Goal: Task Accomplishment & Management: Complete application form

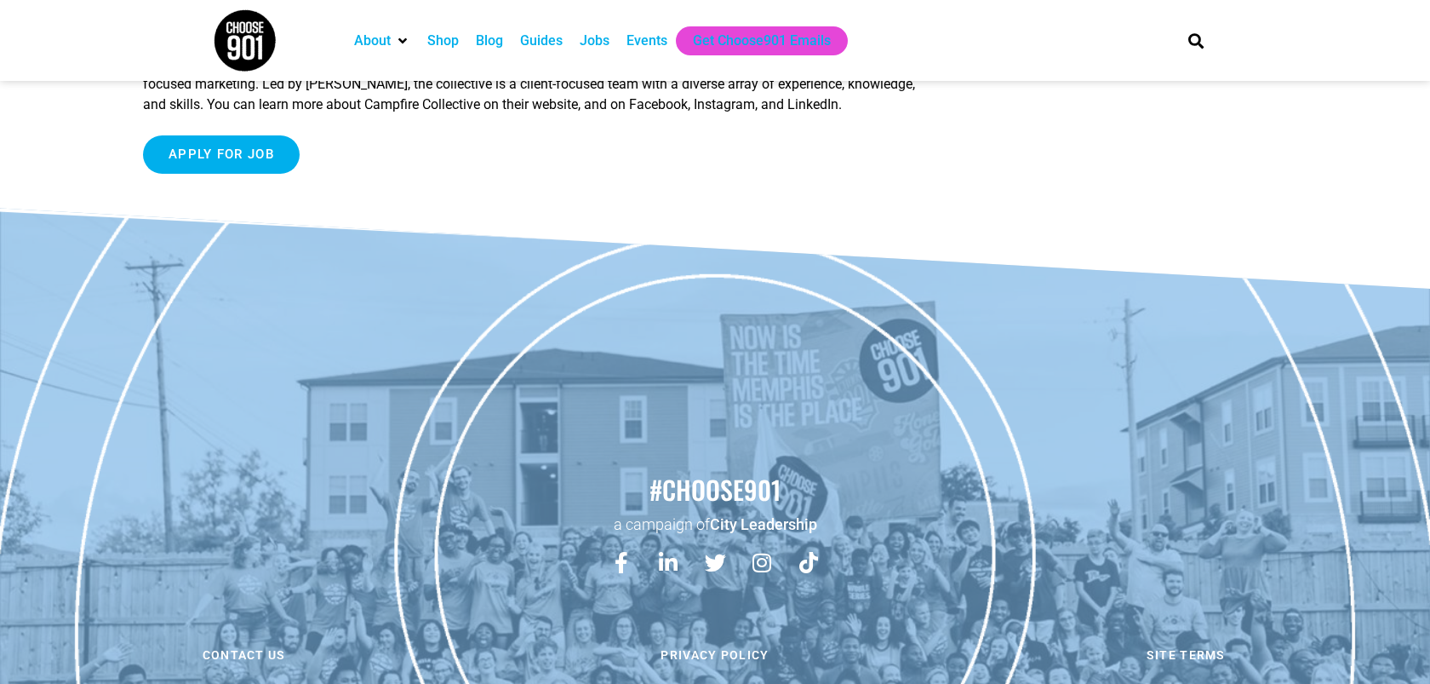
scroll to position [1325, 0]
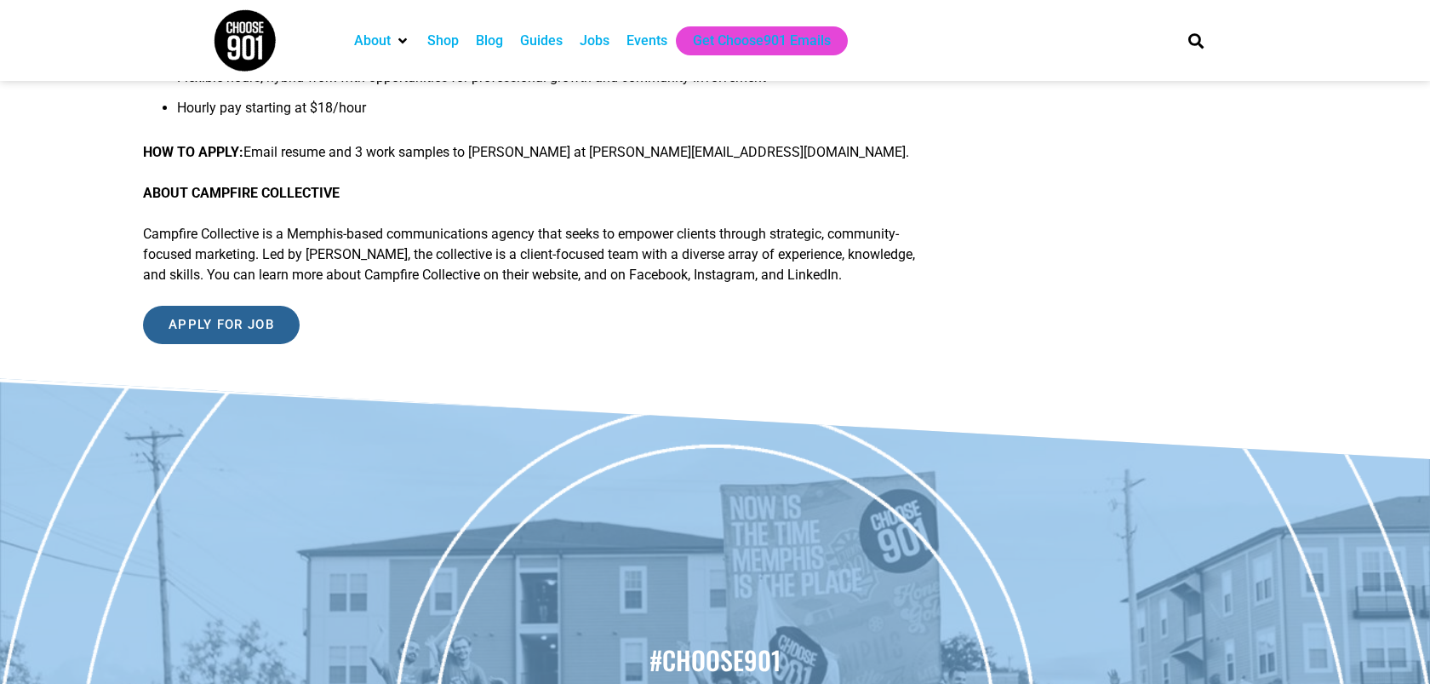
click at [255, 344] on input "Apply for job" at bounding box center [221, 325] width 157 height 38
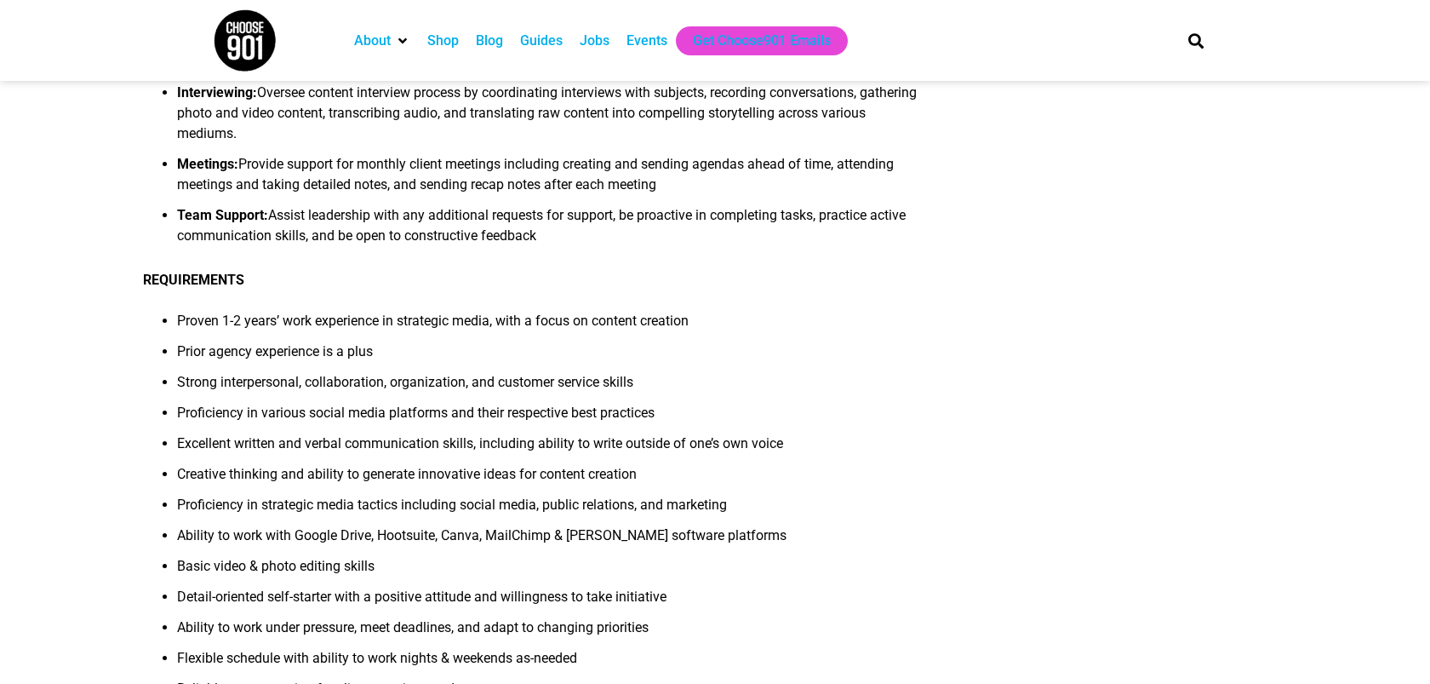
scroll to position [0, 0]
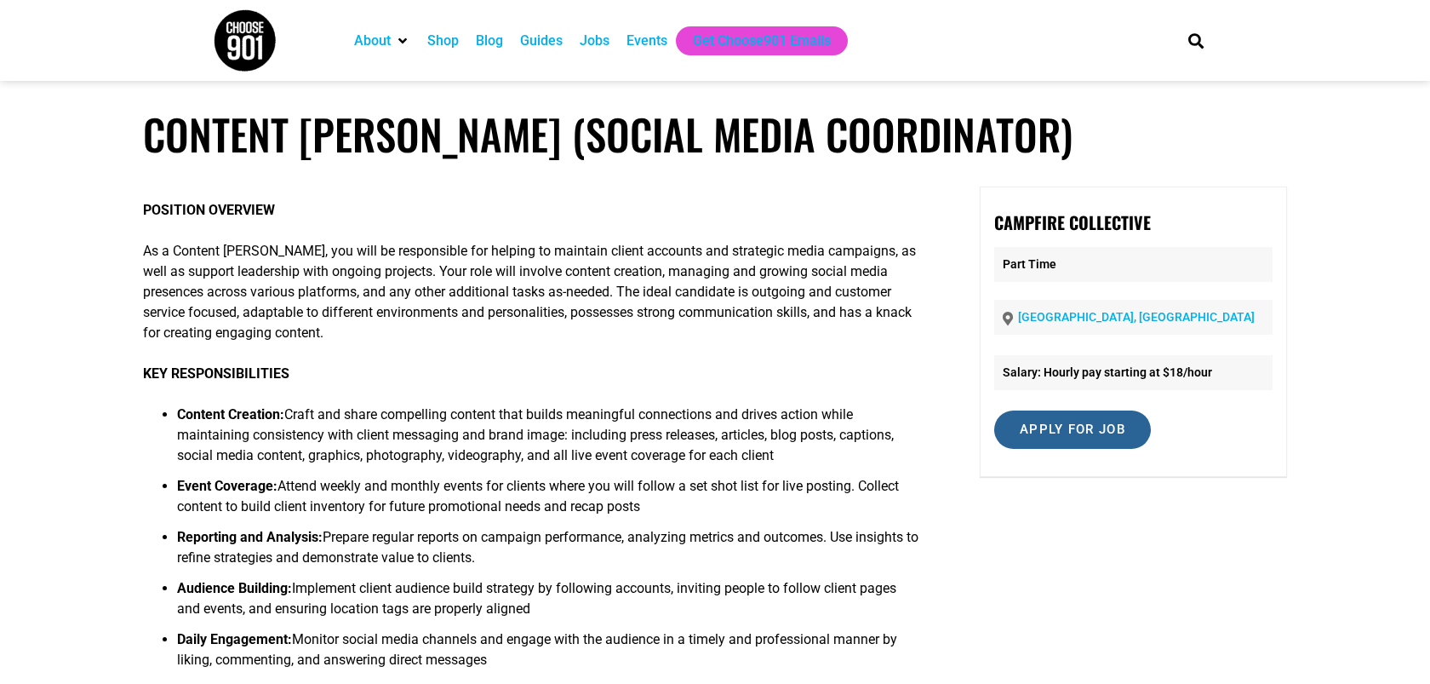
click at [1111, 427] on input "Apply for job" at bounding box center [1072, 429] width 157 height 38
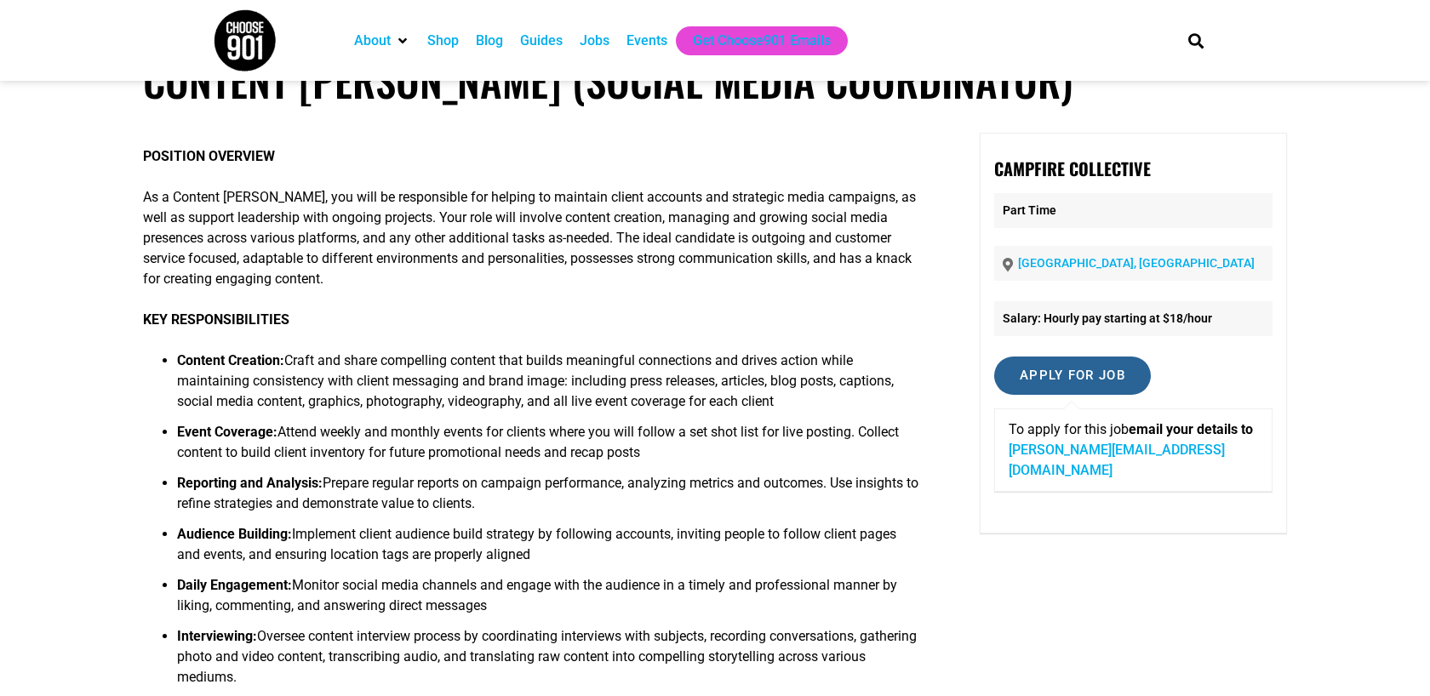
scroll to position [57, 0]
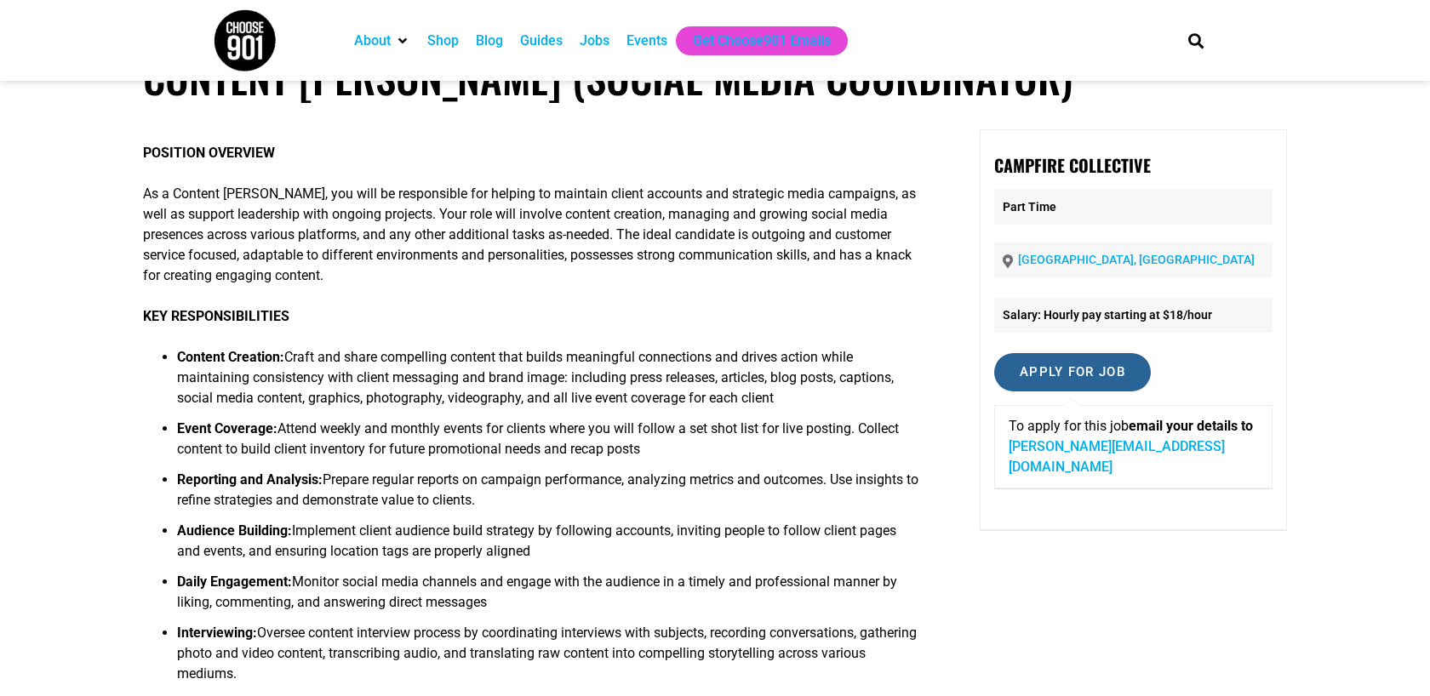
click at [1070, 375] on input "Apply for job" at bounding box center [1072, 372] width 157 height 38
click at [1067, 364] on input "Apply for job" at bounding box center [1072, 372] width 157 height 38
click at [1045, 452] on link "[PERSON_NAME][EMAIL_ADDRESS][DOMAIN_NAME]" at bounding box center [1117, 456] width 216 height 37
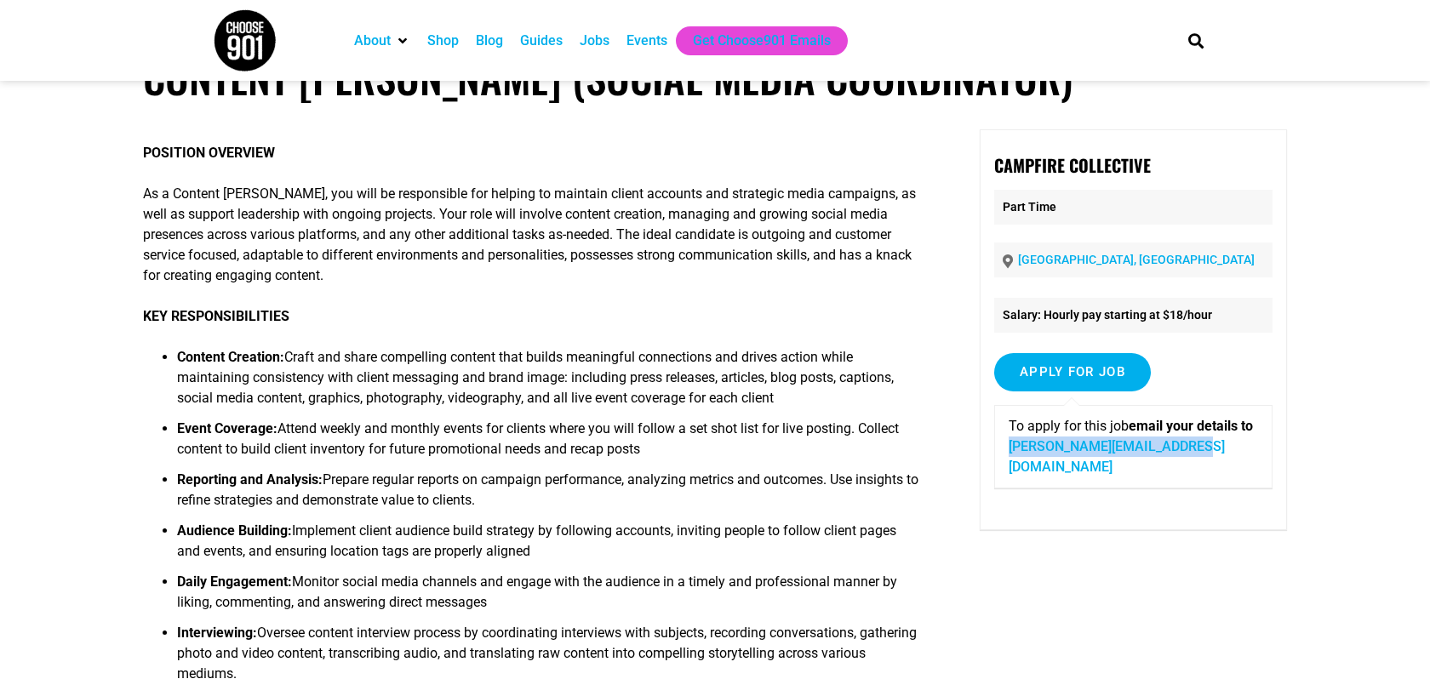
drag, startPoint x: 1221, startPoint y: 446, endPoint x: 1029, endPoint y: 455, distance: 191.8
click at [1029, 455] on p "To apply for this job email your details to [PERSON_NAME][EMAIL_ADDRESS][DOMAIN…" at bounding box center [1133, 446] width 249 height 61
copy link "[PERSON_NAME][EMAIL_ADDRESS][DOMAIN_NAME]"
click at [598, 421] on li "Event Coverage: Attend weekly and monthly events for clients where you will fol…" at bounding box center [550, 444] width 746 height 51
click at [1084, 449] on link "[PERSON_NAME][EMAIL_ADDRESS][DOMAIN_NAME]" at bounding box center [1117, 456] width 216 height 37
